Goal: Information Seeking & Learning: Learn about a topic

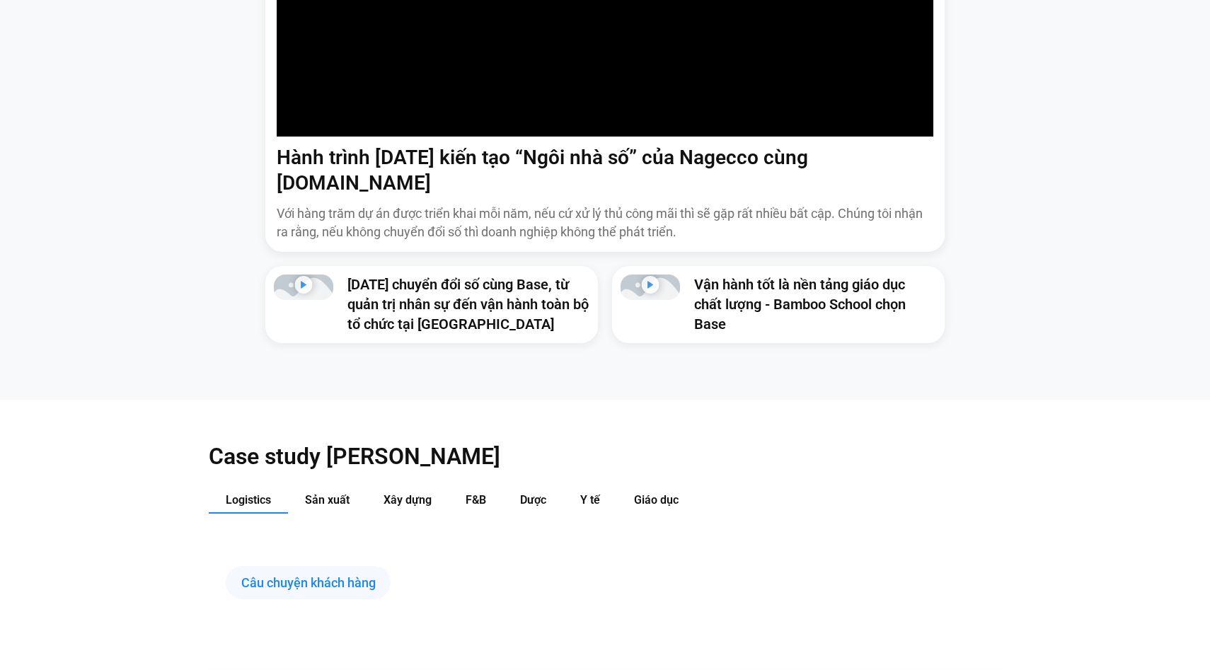
scroll to position [1295, 0]
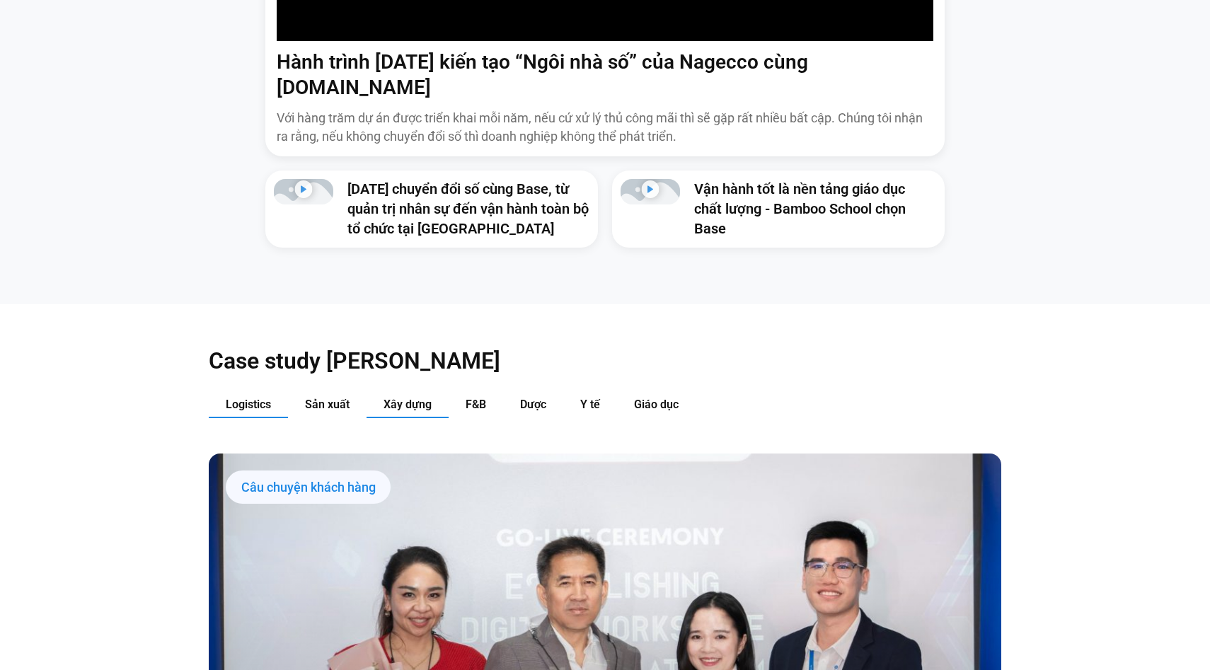
click at [414, 398] on span "Xây dựng" at bounding box center [408, 404] width 48 height 13
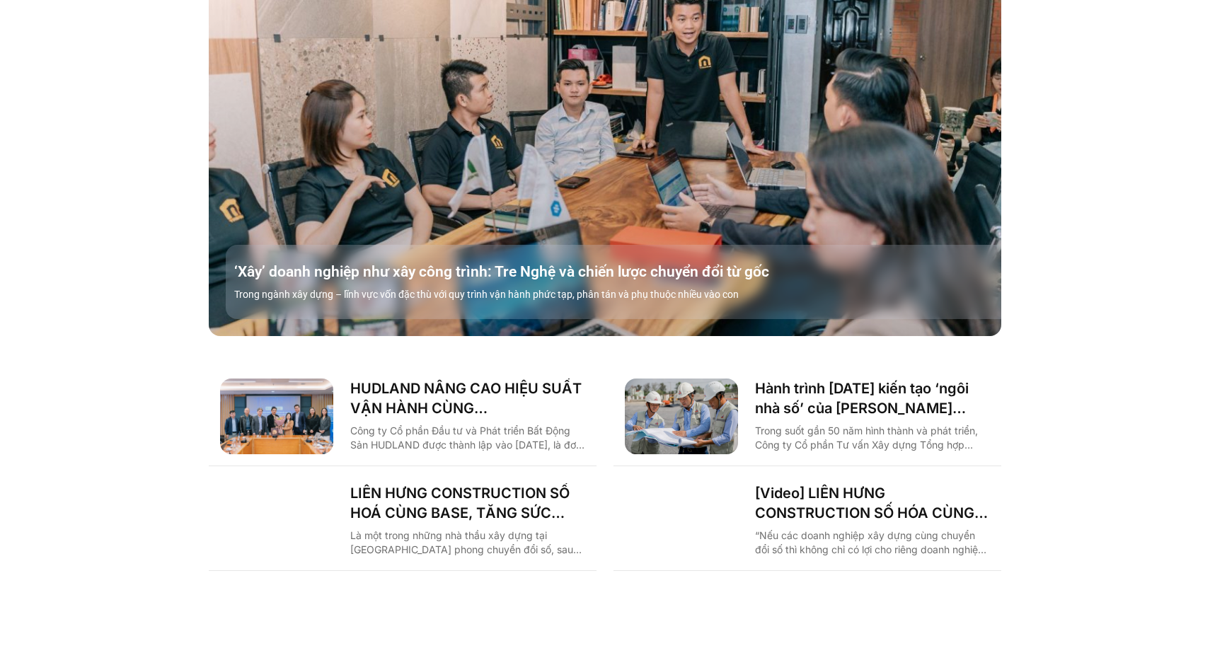
scroll to position [1859, 0]
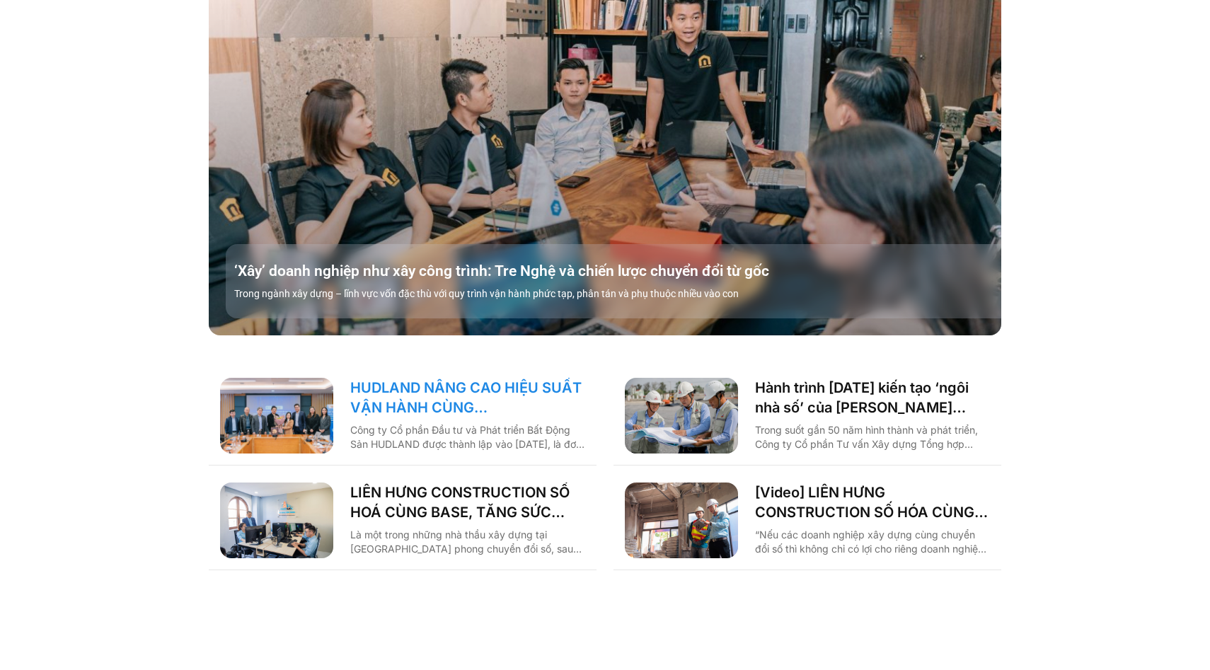
click at [480, 378] on link "HUDLAND NÂNG CAO HIỆU SUẤT VẬN HÀNH CÙNG [DOMAIN_NAME]" at bounding box center [467, 398] width 235 height 40
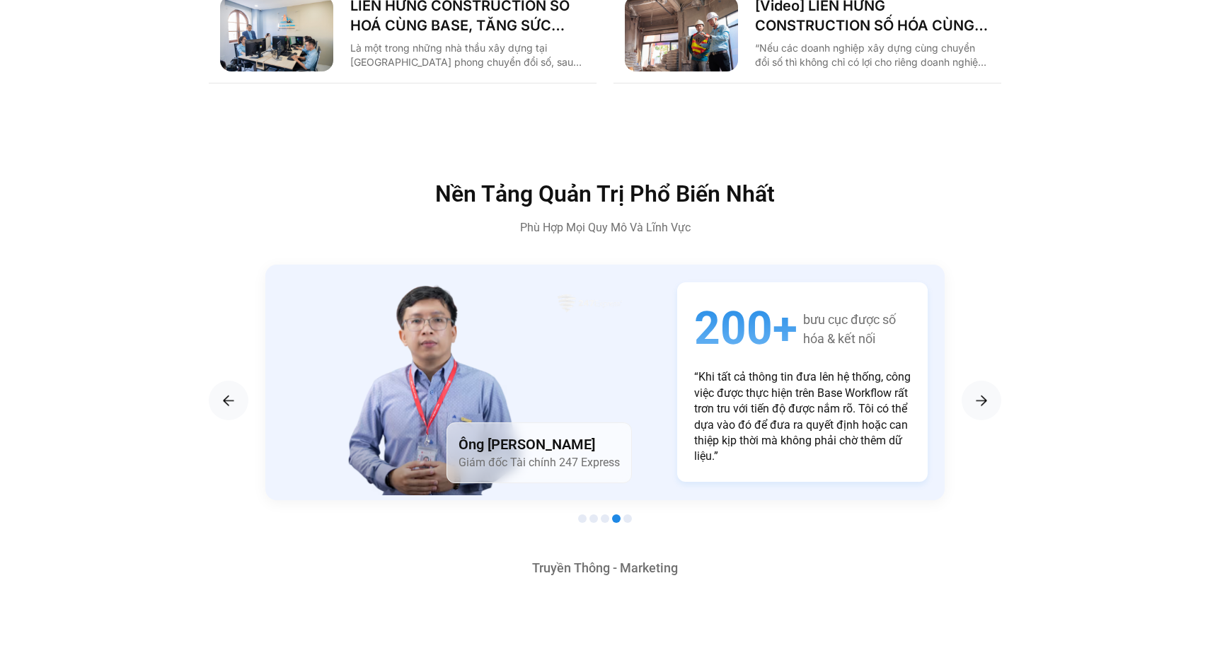
scroll to position [2575, 0]
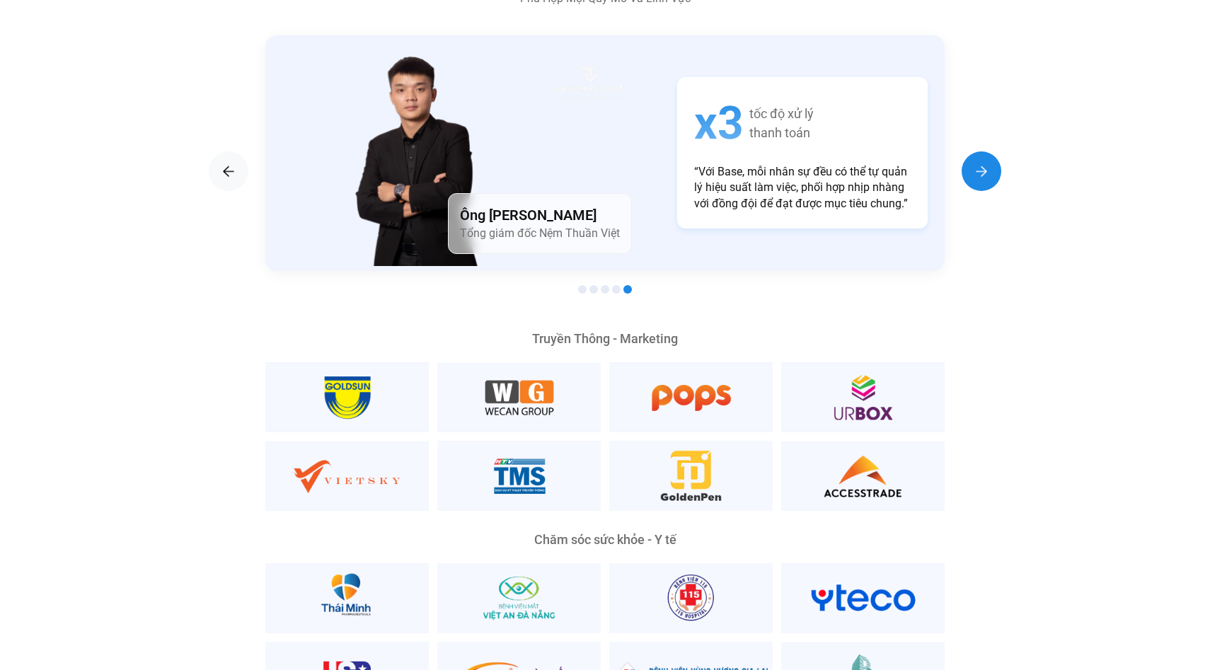
click at [975, 163] on img "Next slide" at bounding box center [981, 171] width 17 height 17
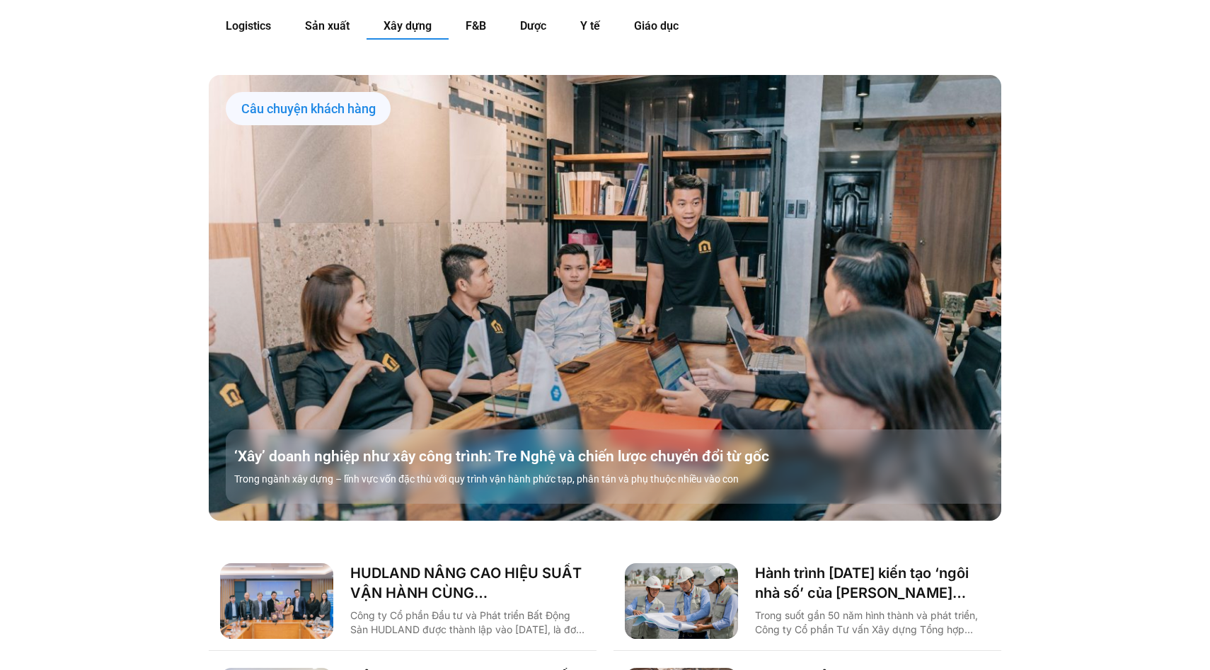
scroll to position [1708, 0]
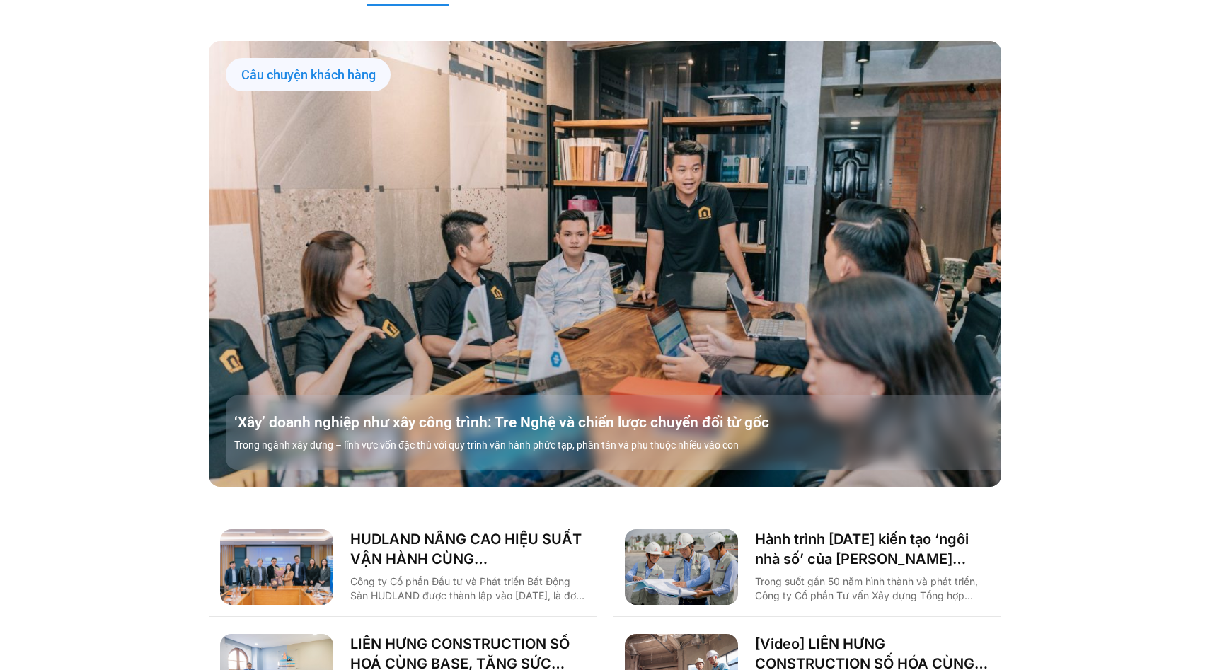
click at [303, 58] on div "Câu chuyện khách hàng" at bounding box center [308, 75] width 165 height 34
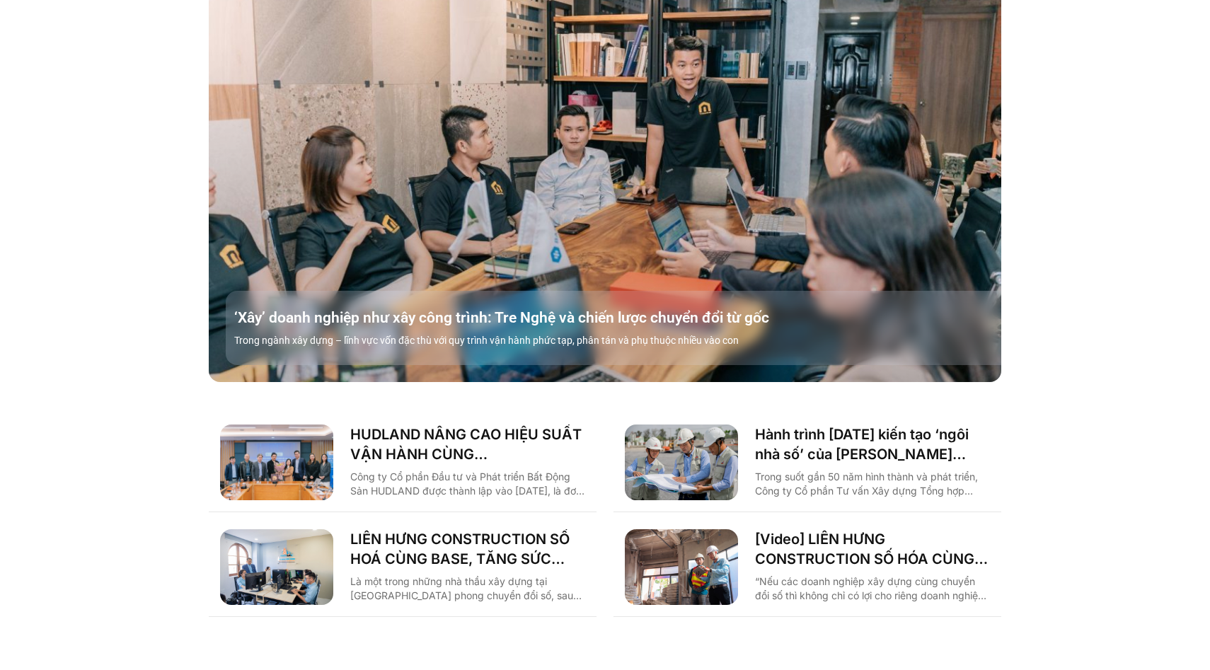
scroll to position [1813, 0]
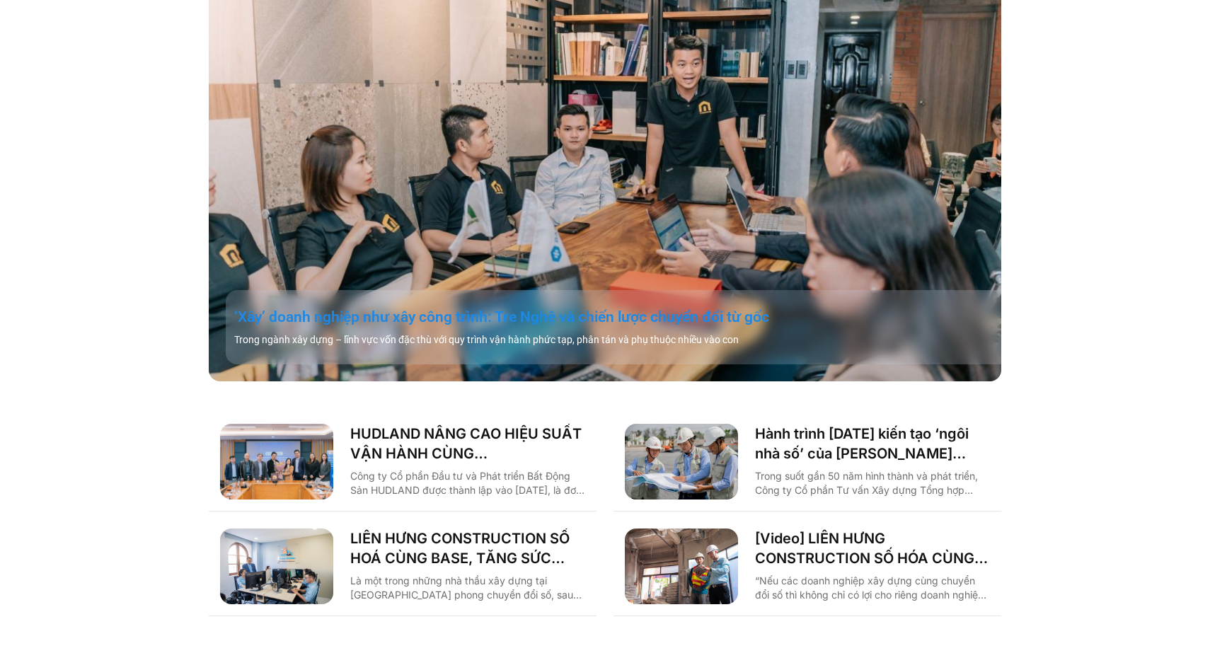
click at [505, 307] on link "‘Xây’ doanh nghiệp như xây công trình: Tre Nghệ và chiến lược chuyển đổi từ gốc" at bounding box center [622, 317] width 776 height 20
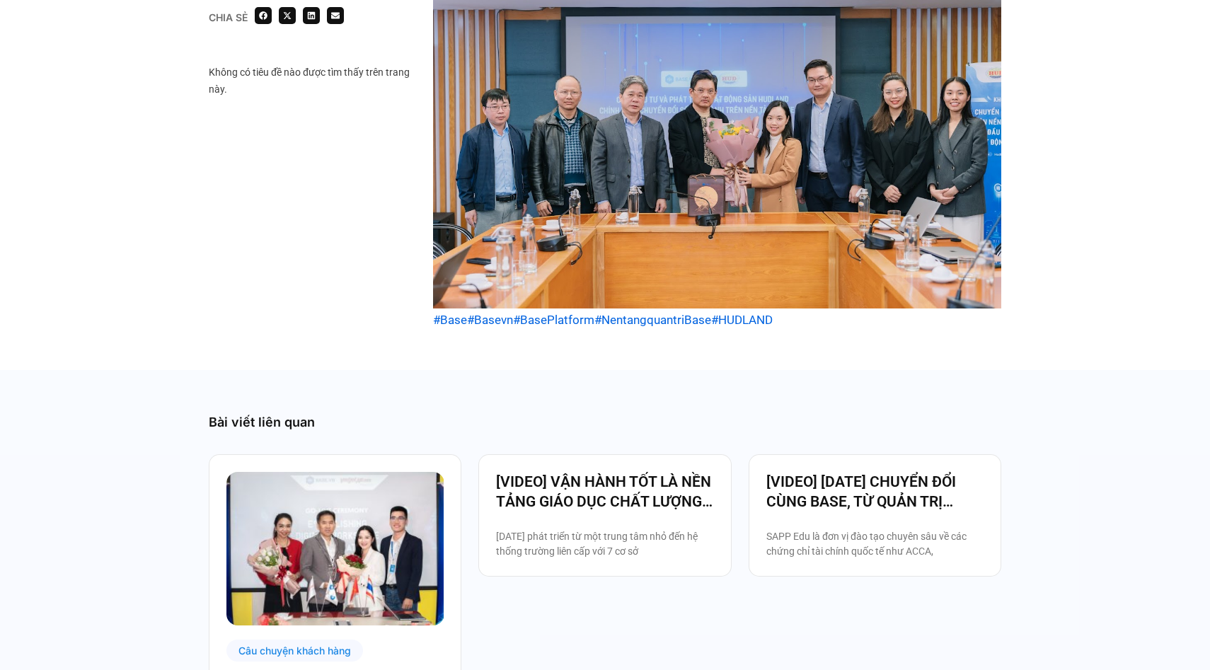
scroll to position [2782, 0]
